Goal: Transaction & Acquisition: Purchase product/service

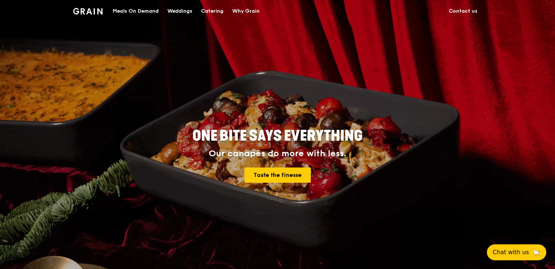
click at [136, 13] on div "Meals On Demand" at bounding box center [136, 11] width 46 height 22
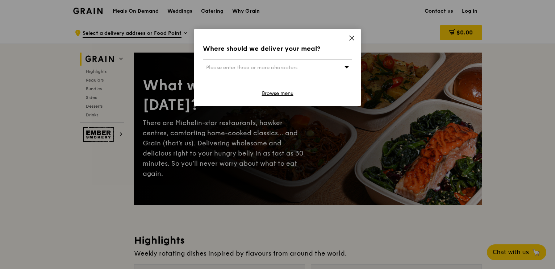
click at [341, 66] on div "Please enter three or more characters" at bounding box center [277, 67] width 149 height 17
type input "kent ridge"
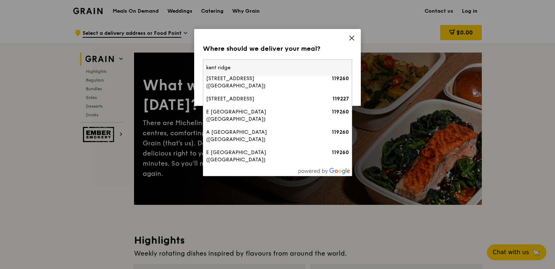
scroll to position [242, 0]
drag, startPoint x: 243, startPoint y: 64, endPoint x: 175, endPoint y: 55, distance: 68.4
click at [175, 55] on div "Where should we deliver your meal? Please enter three or more characters [GEOGR…" at bounding box center [277, 134] width 555 height 269
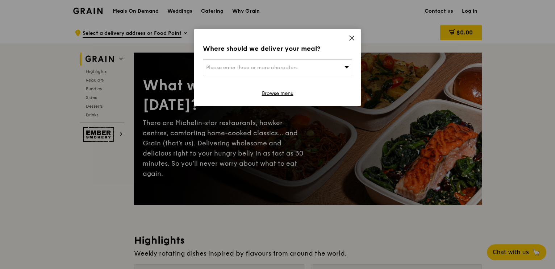
click at [264, 66] on span "Please enter three or more characters" at bounding box center [251, 67] width 91 height 6
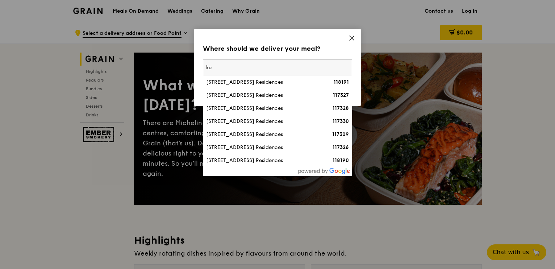
type input "k"
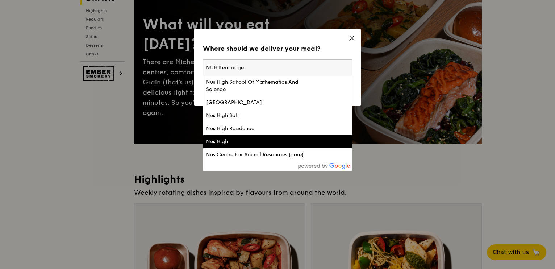
scroll to position [0, 0]
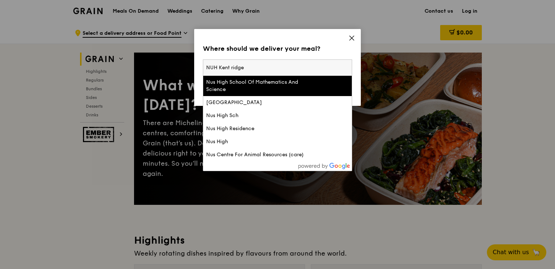
type input "NUH Kent ridge"
drag, startPoint x: 250, startPoint y: 66, endPoint x: 107, endPoint y: 28, distance: 148.0
click at [106, 39] on div "Where should we deliver your meal? Please enter three or more characters [GEOGR…" at bounding box center [277, 134] width 555 height 269
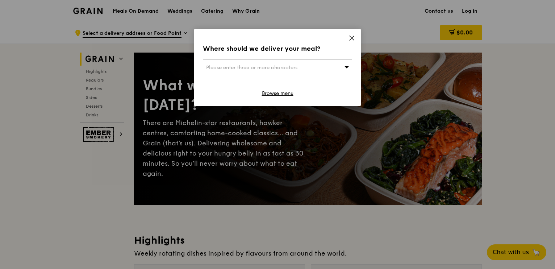
click at [227, 68] on span "Please enter three or more characters" at bounding box center [251, 67] width 91 height 6
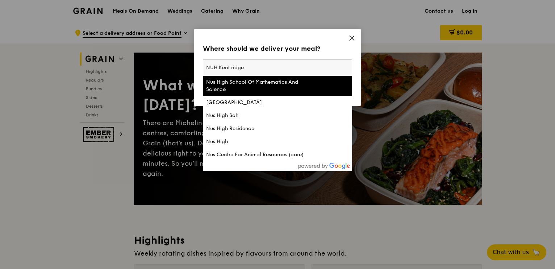
type input "[GEOGRAPHIC_DATA]"
drag, startPoint x: 243, startPoint y: 67, endPoint x: 184, endPoint y: 58, distance: 60.1
click at [184, 58] on div "Where should we deliver your meal? Please enter three or more characters [GEOGR…" at bounding box center [277, 134] width 555 height 269
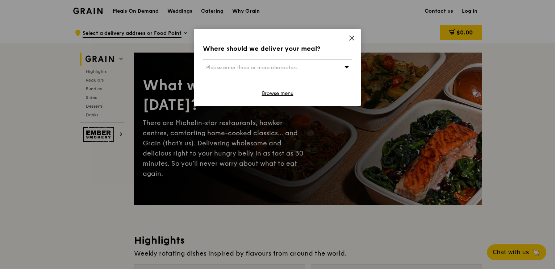
click at [217, 67] on span "Please enter three or more characters" at bounding box center [251, 67] width 91 height 6
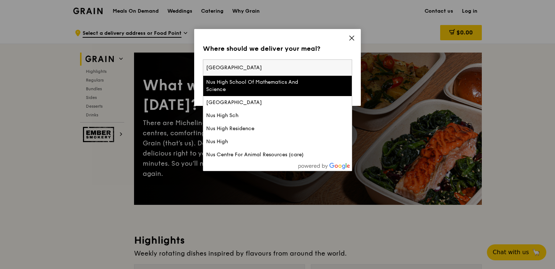
click at [241, 67] on input "[GEOGRAPHIC_DATA]" at bounding box center [277, 68] width 149 height 16
type input "119074"
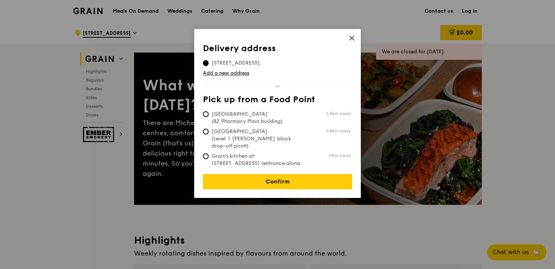
click at [237, 62] on span "[STREET_ADDRESS]" at bounding box center [236, 62] width 66 height 7
click at [209, 62] on input "[STREET_ADDRESS]" at bounding box center [206, 63] width 6 height 6
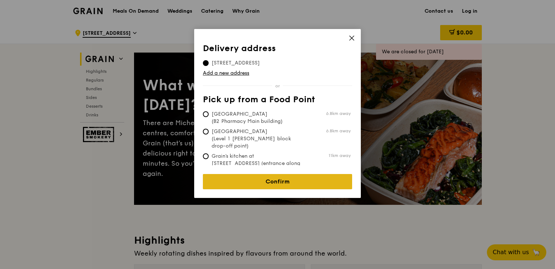
click at [296, 179] on link "Confirm" at bounding box center [277, 181] width 149 height 15
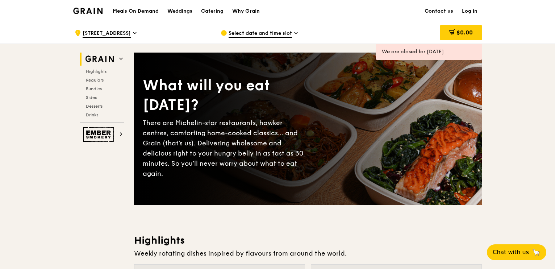
click at [262, 33] on span "Select date and time slot" at bounding box center [260, 34] width 63 height 8
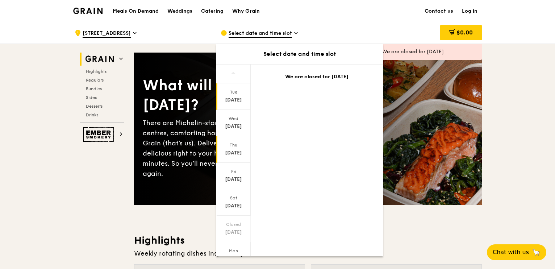
click at [238, 152] on div "[DATE]" at bounding box center [233, 152] width 32 height 7
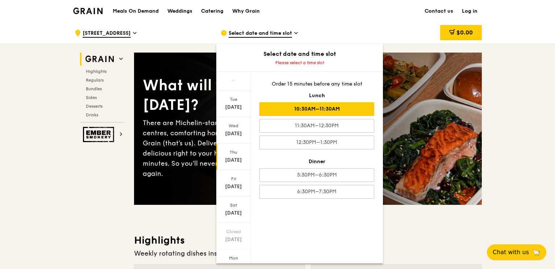
click at [327, 113] on div "10:30AM–11:30AM" at bounding box center [316, 109] width 115 height 14
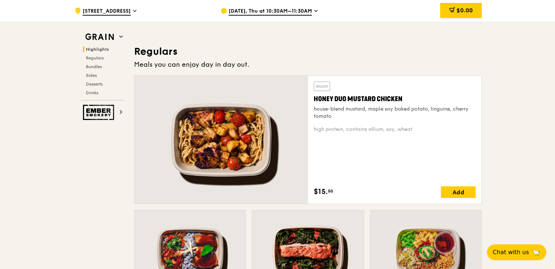
scroll to position [362, 0]
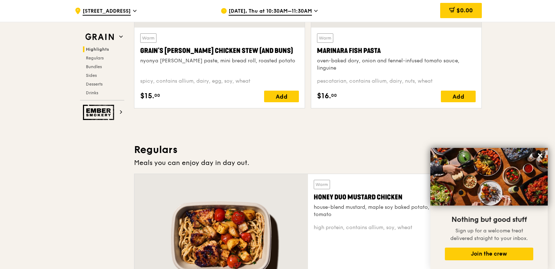
drag, startPoint x: 397, startPoint y: 136, endPoint x: 400, endPoint y: 139, distance: 4.1
click at [541, 156] on icon at bounding box center [540, 155] width 4 height 4
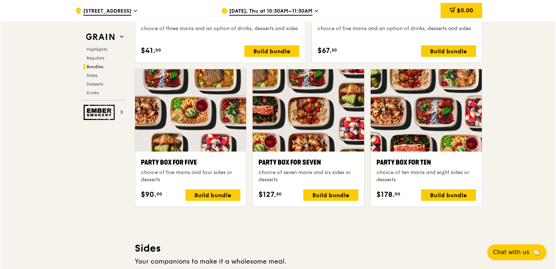
scroll to position [1449, 0]
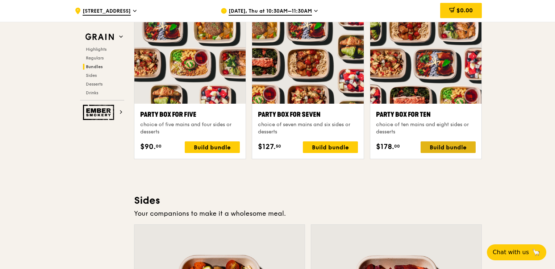
click at [452, 144] on div "Build bundle" at bounding box center [448, 147] width 55 height 12
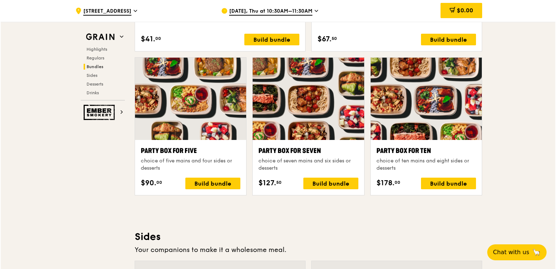
scroll to position [1413, 0]
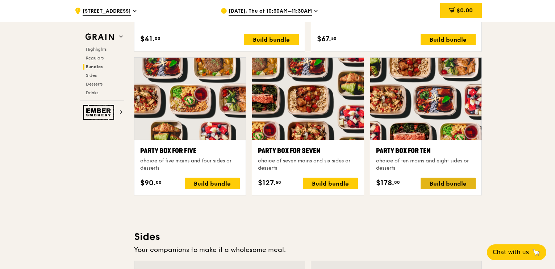
click at [444, 183] on div "Build bundle" at bounding box center [448, 183] width 55 height 12
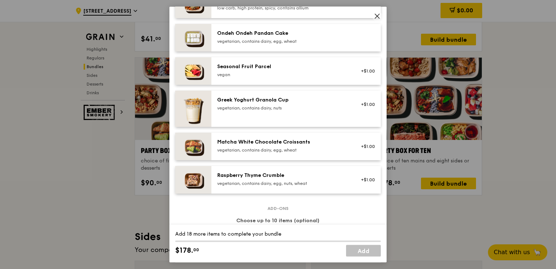
scroll to position [568, 0]
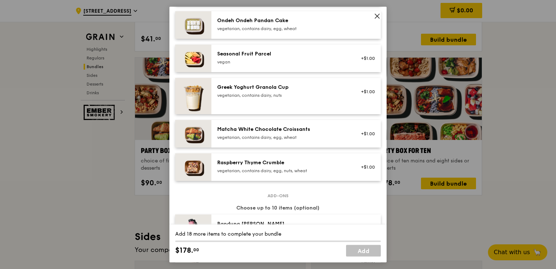
click at [189, 131] on img at bounding box center [193, 134] width 36 height 28
click at [179, 134] on img at bounding box center [193, 134] width 36 height 28
click at [365, 137] on link "Remove" at bounding box center [367, 137] width 17 height 5
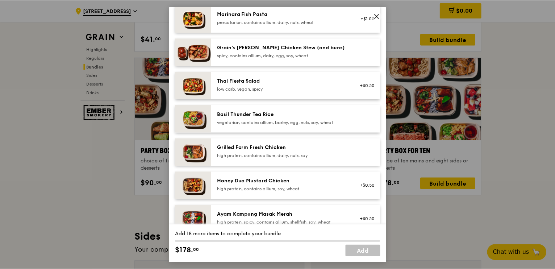
scroll to position [0, 0]
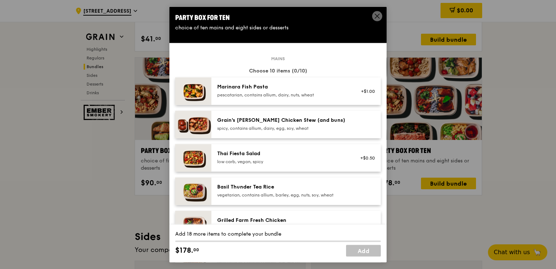
drag, startPoint x: 289, startPoint y: 83, endPoint x: 216, endPoint y: 85, distance: 72.8
click at [216, 85] on div "Marinara Fish Pasta pescatarian, contains allium, dairy, nuts, wheat +$1.00" at bounding box center [297, 92] width 170 height 28
click at [174, 86] on div "1x" at bounding box center [175, 87] width 8 height 8
click at [376, 17] on icon at bounding box center [377, 16] width 7 height 7
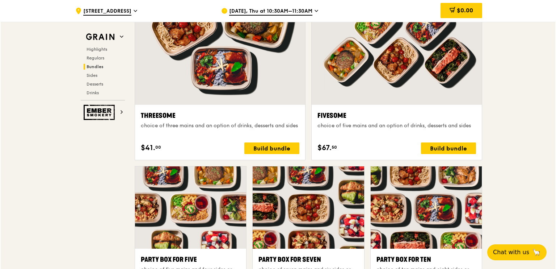
scroll to position [1413, 0]
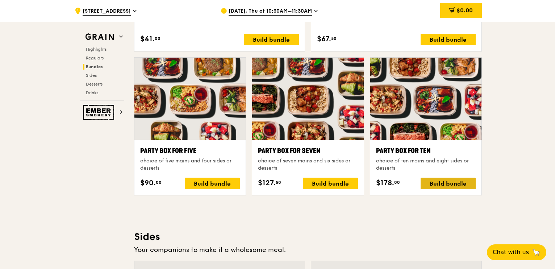
click at [458, 185] on div "Build bundle" at bounding box center [448, 183] width 55 height 12
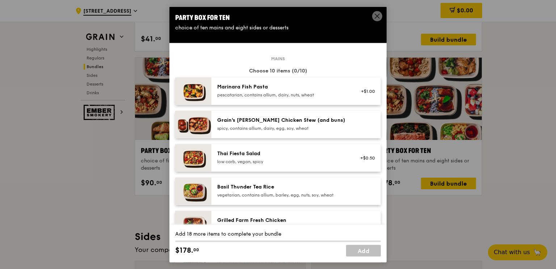
drag, startPoint x: 325, startPoint y: 99, endPoint x: 211, endPoint y: 78, distance: 116.3
click at [211, 78] on div "Marinara Fish Pasta pescatarian, contains allium, dairy, nuts, wheat +$1.00" at bounding box center [278, 92] width 206 height 28
drag, startPoint x: 216, startPoint y: 87, endPoint x: 277, endPoint y: 93, distance: 61.2
click at [277, 93] on div "Marinara Fish Pasta pescatarian, contains allium, dairy, nuts, wheat" at bounding box center [282, 91] width 139 height 16
click at [376, 18] on icon at bounding box center [377, 16] width 7 height 7
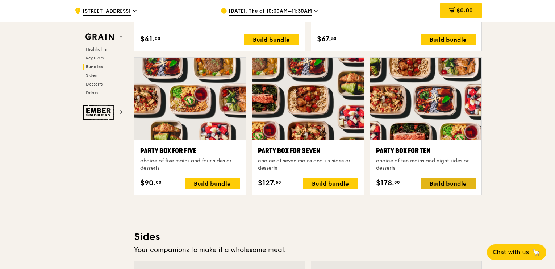
click at [440, 184] on div "Build bundle" at bounding box center [448, 183] width 55 height 12
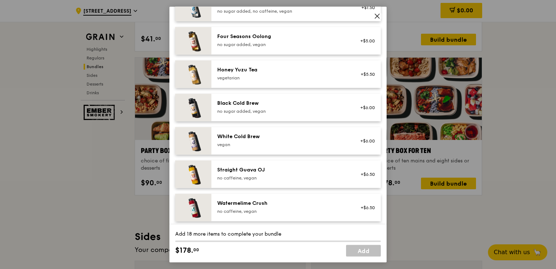
scroll to position [858, 0]
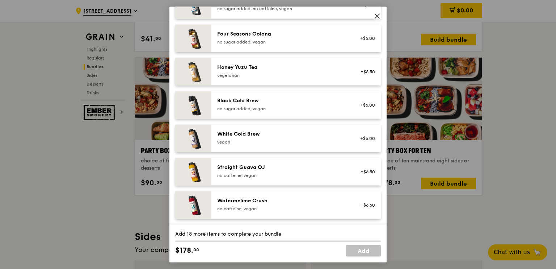
drag, startPoint x: 379, startPoint y: 16, endPoint x: 375, endPoint y: 16, distance: 4.0
click at [380, 16] on icon at bounding box center [377, 16] width 7 height 7
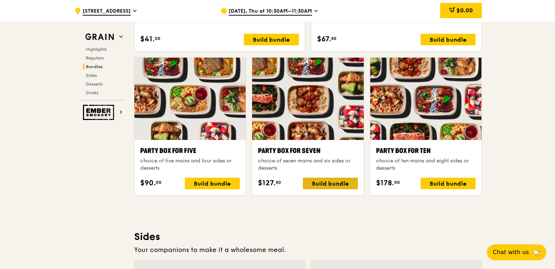
click at [326, 183] on div "Build bundle" at bounding box center [330, 183] width 55 height 12
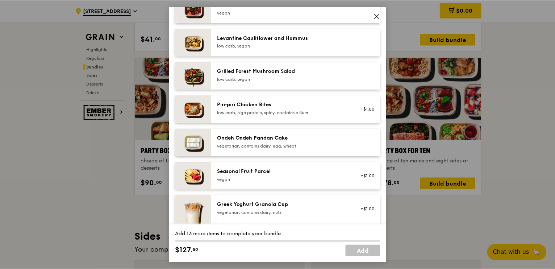
scroll to position [471, 0]
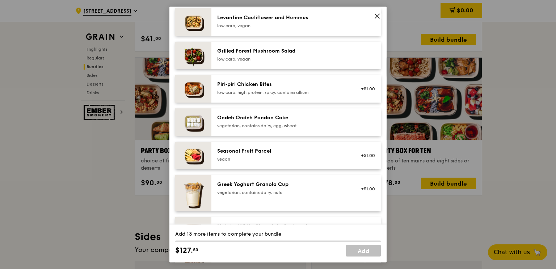
click at [378, 14] on icon at bounding box center [377, 16] width 7 height 7
